Goal: Check status: Check status

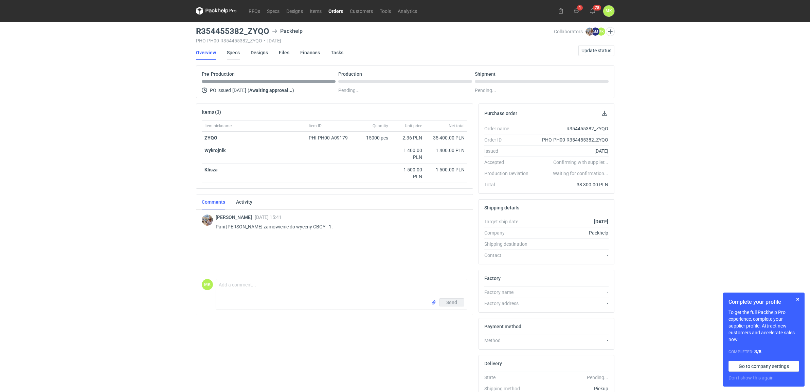
click at [231, 55] on link "Specs" at bounding box center [233, 52] width 13 height 15
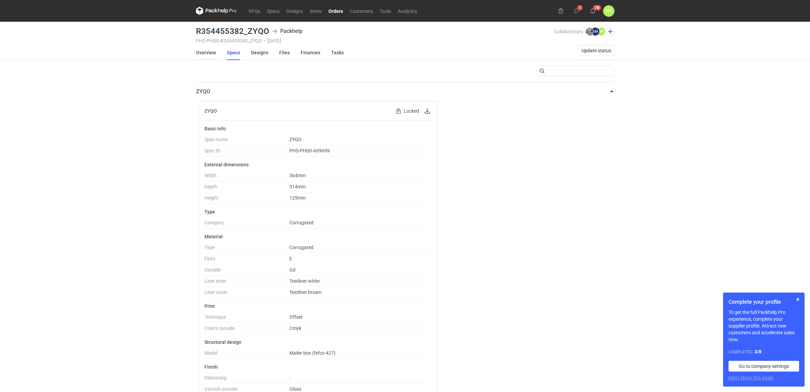
click at [213, 53] on link "Overview" at bounding box center [206, 52] width 20 height 15
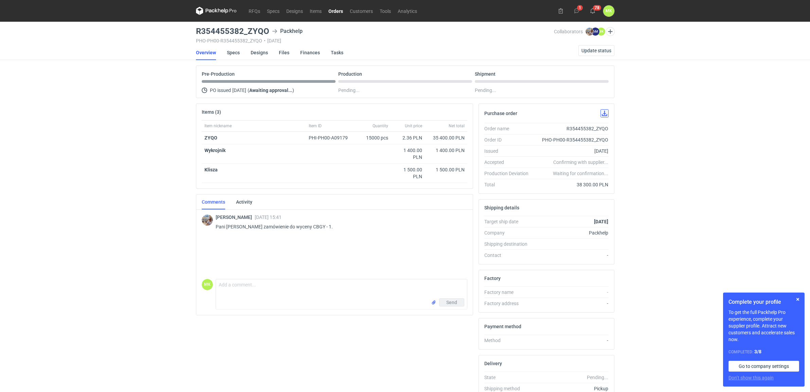
click at [604, 112] on button "button" at bounding box center [604, 113] width 8 height 8
click at [340, 14] on link "Orders" at bounding box center [335, 11] width 21 height 8
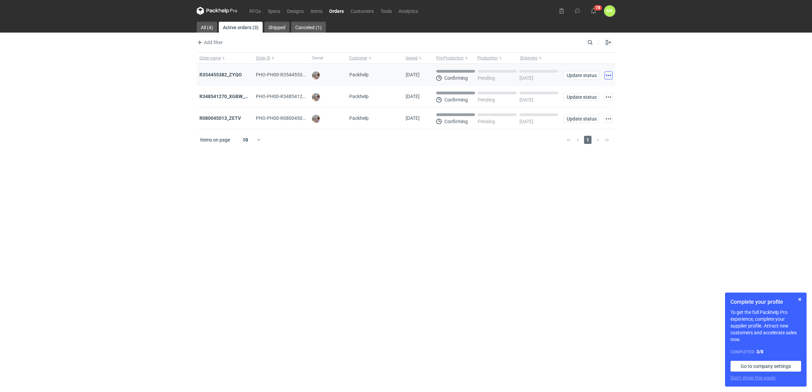
click at [609, 77] on button "button" at bounding box center [608, 75] width 8 height 8
click at [708, 66] on div "RFQs Specs Designs Items Orders Customers Tools Analytics 78 MK [PERSON_NAME] […" at bounding box center [406, 196] width 812 height 392
click at [581, 75] on span "Update status" at bounding box center [581, 75] width 29 height 5
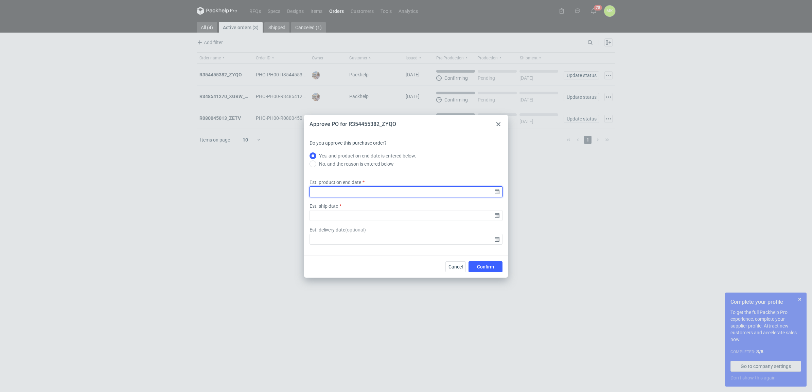
click at [387, 192] on input "Est. production end date" at bounding box center [405, 191] width 193 height 11
click at [491, 158] on input "Yes, and production end date is entered below." at bounding box center [405, 156] width 193 height 8
checkbox input "true"
click at [499, 123] on use at bounding box center [498, 124] width 4 height 4
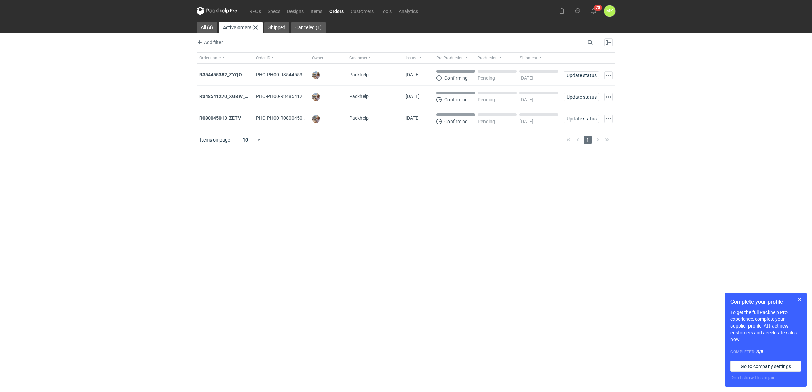
click at [640, 104] on div "RFQs Specs Designs Items Orders Customers Tools Analytics 78 MK [PERSON_NAME] […" at bounding box center [406, 196] width 812 height 392
click at [235, 76] on strong "R354455382_ZYQO" at bounding box center [220, 74] width 42 height 5
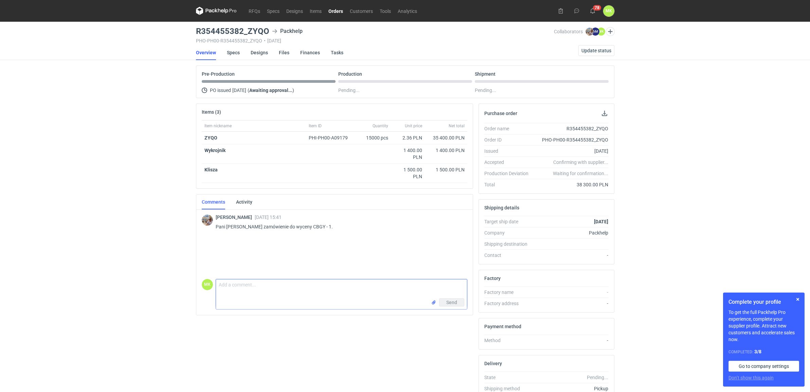
click at [339, 291] on textarea "Comment message" at bounding box center [341, 289] width 251 height 19
type textarea "Dzień dobry. Dziękuję za zamówienie. Kied"
